Goal: Task Accomplishment & Management: Manage account settings

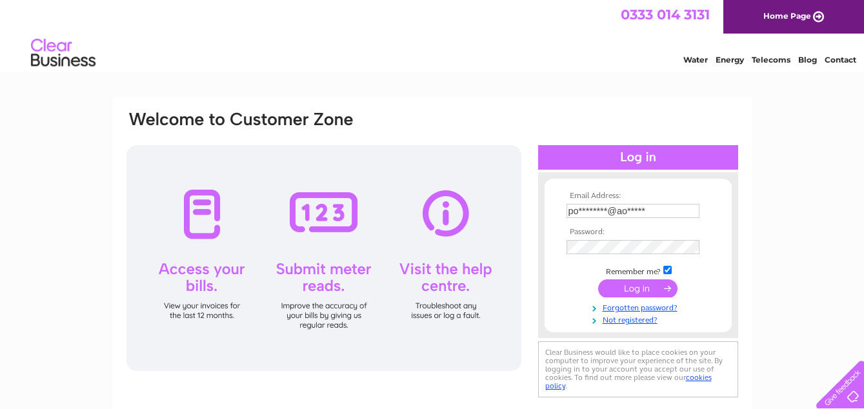
click at [628, 288] on tbody "Email Address: po********@ao***** Password: Remember me?" at bounding box center [638, 259] width 150 height 134
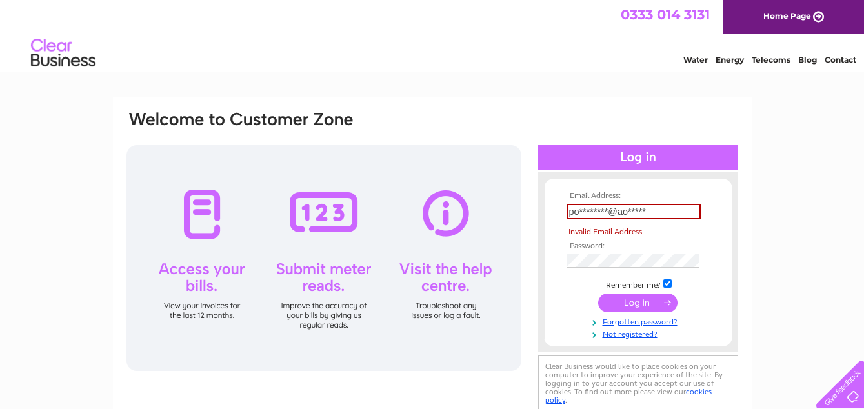
click at [657, 212] on input "po********@ao*****" at bounding box center [633, 211] width 134 height 15
type input "p"
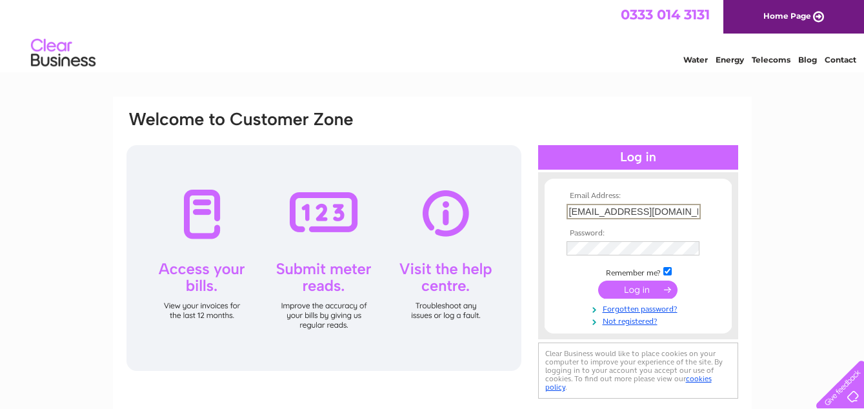
type input "[EMAIL_ADDRESS][DOMAIN_NAME]"
click at [598, 281] on input "submit" at bounding box center [637, 290] width 79 height 18
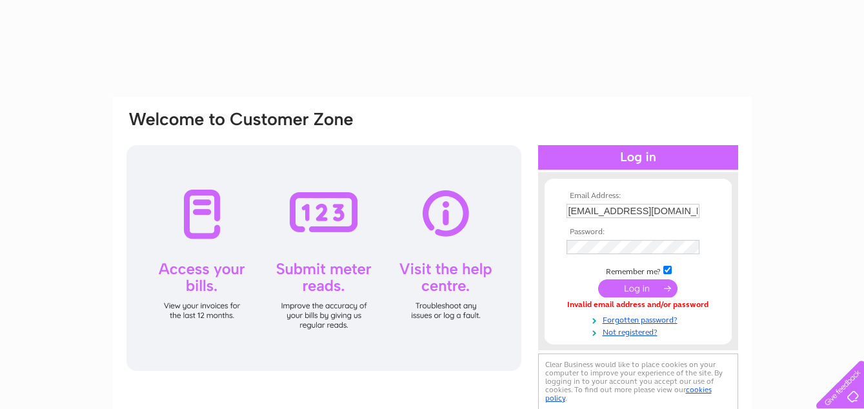
click at [624, 158] on div at bounding box center [638, 157] width 200 height 25
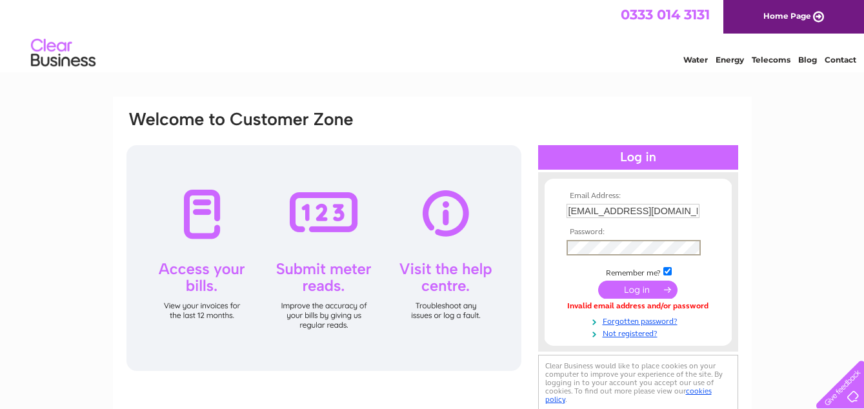
click at [598, 281] on input "submit" at bounding box center [637, 290] width 79 height 18
click at [634, 159] on div at bounding box center [638, 157] width 200 height 25
click at [634, 289] on input "submit" at bounding box center [637, 288] width 79 height 18
click at [203, 209] on div at bounding box center [323, 258] width 395 height 226
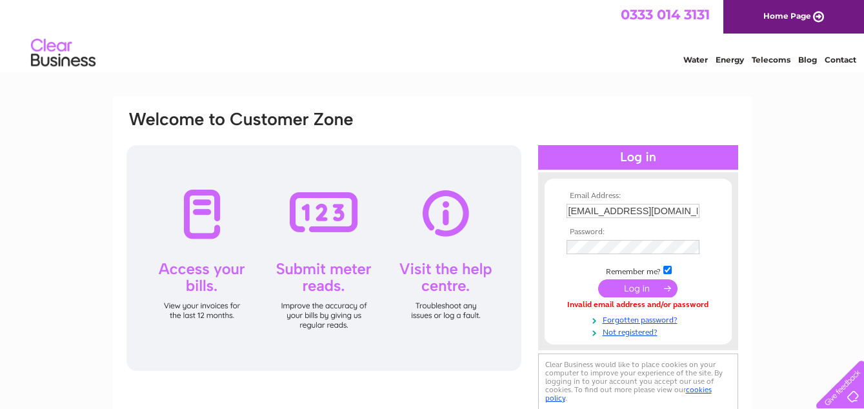
click at [199, 215] on div at bounding box center [323, 258] width 395 height 226
click at [634, 291] on input "submit" at bounding box center [637, 290] width 79 height 18
click at [616, 319] on link "Forgotten password?" at bounding box center [639, 319] width 146 height 12
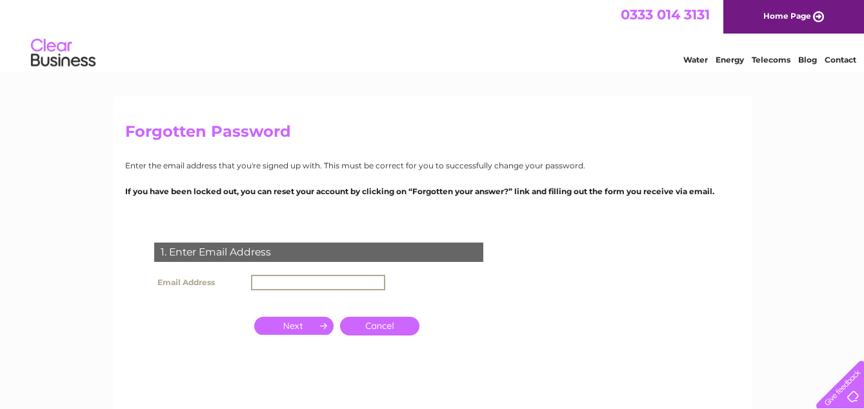
click at [296, 281] on input "text" at bounding box center [318, 282] width 134 height 15
type input "pommeandem@aol.com"
click at [284, 330] on input "button" at bounding box center [293, 326] width 79 height 18
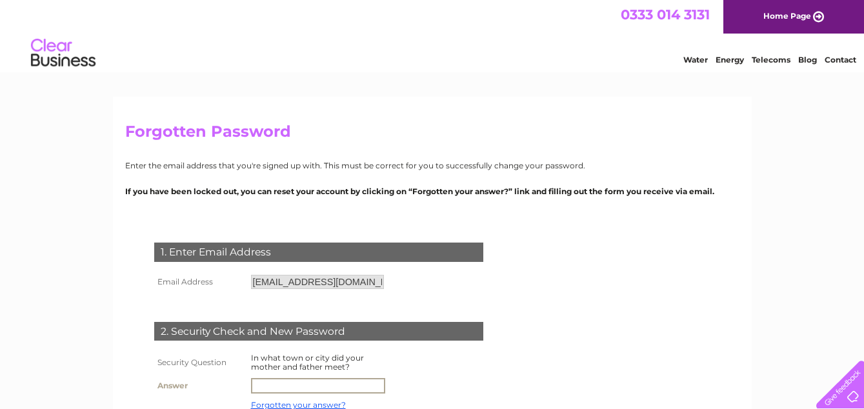
click at [271, 384] on input "text" at bounding box center [318, 385] width 134 height 15
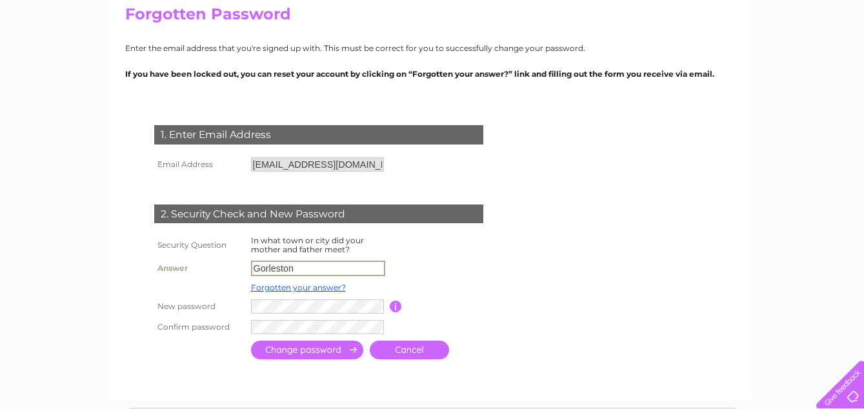
scroll to position [127, 0]
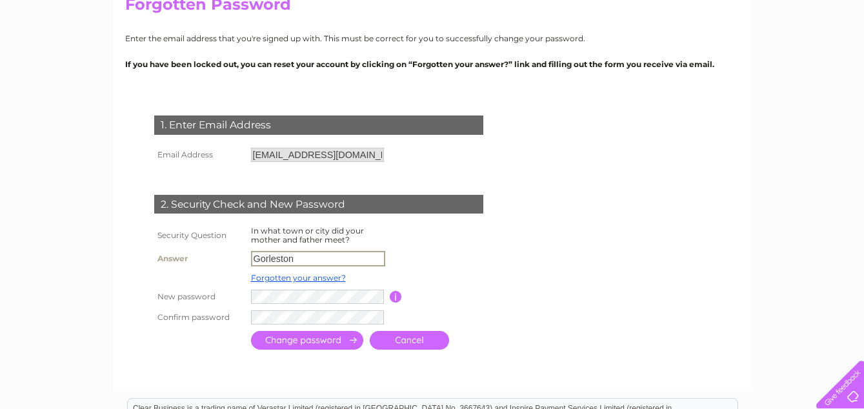
type input "Gorleston"
click at [304, 337] on input "submit" at bounding box center [307, 339] width 112 height 19
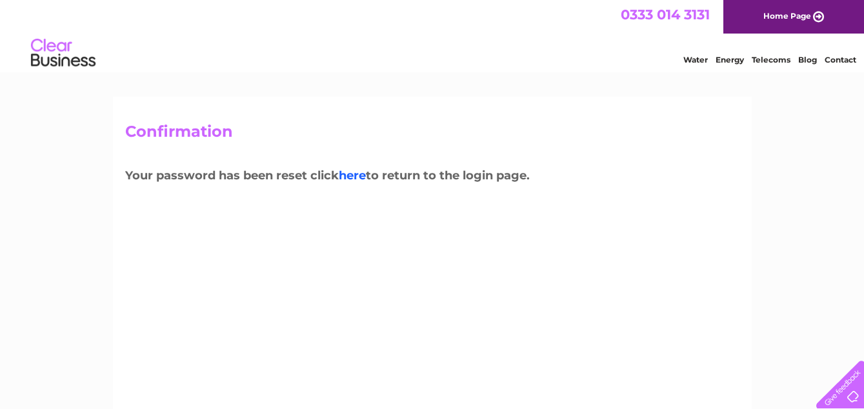
click at [359, 177] on link "here" at bounding box center [352, 175] width 27 height 14
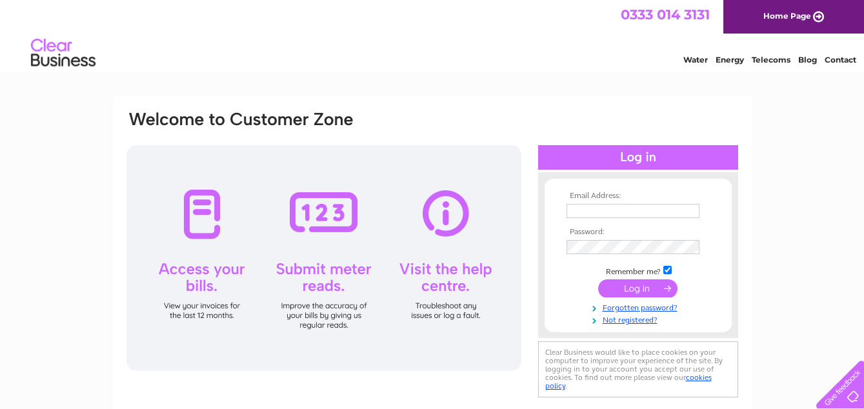
type input "po********@ao*****"
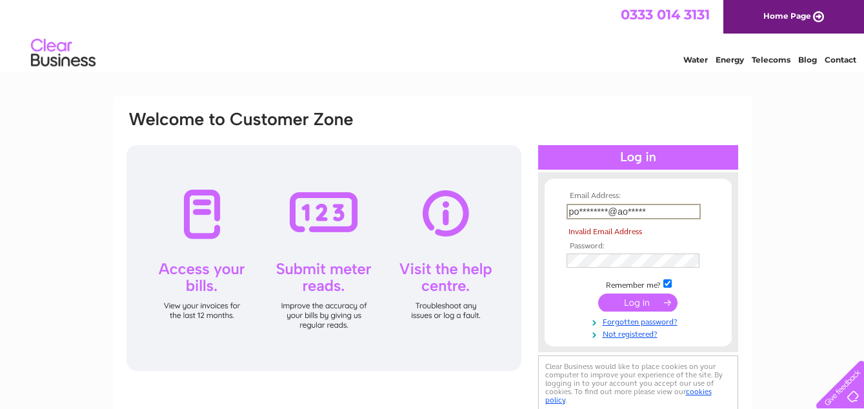
drag, startPoint x: 648, startPoint y: 214, endPoint x: 511, endPoint y: 225, distance: 137.9
click at [511, 225] on div "Email Address: po********@ao***** Invalid Email Address Password:" at bounding box center [432, 262] width 614 height 305
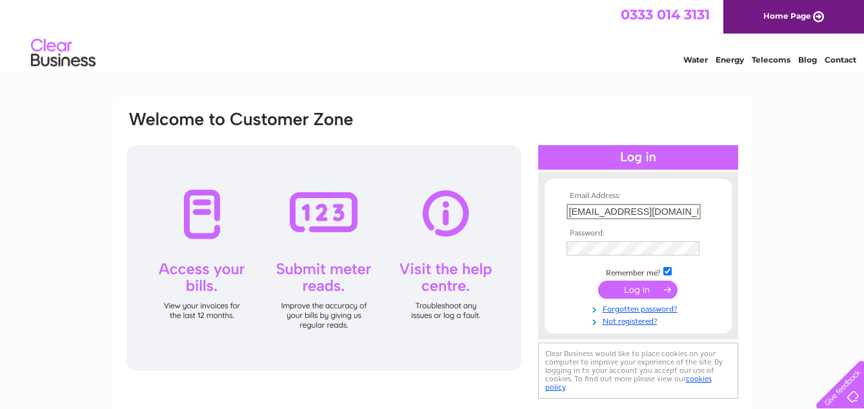
type input "[EMAIL_ADDRESS][DOMAIN_NAME]"
click at [503, 267] on div "Email Address: pommeandem@aol.com Password:" at bounding box center [432, 256] width 614 height 292
click at [639, 290] on input "submit" at bounding box center [637, 290] width 79 height 18
